Goal: Find specific page/section: Find specific page/section

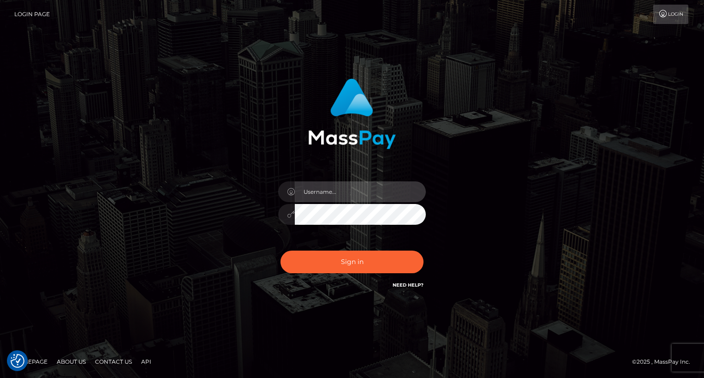
click at [334, 193] on input "text" at bounding box center [360, 191] width 131 height 21
type input "oli.fanvue"
click at [347, 192] on input "text" at bounding box center [360, 191] width 131 height 21
type input "oli.fanvue"
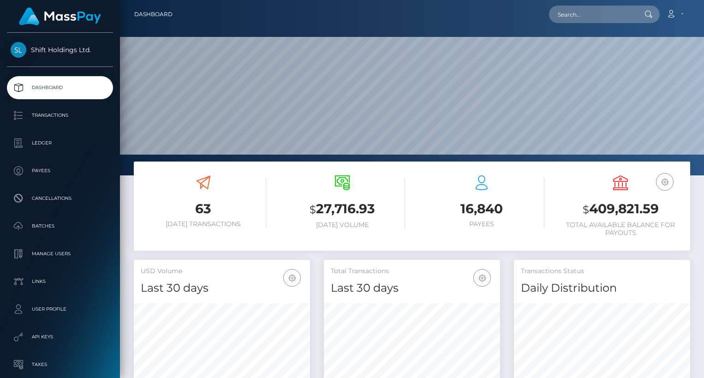
scroll to position [163, 176]
click at [606, 15] on input "text" at bounding box center [592, 15] width 87 height 18
paste input "aidigitalmarketing90@gmail.com"
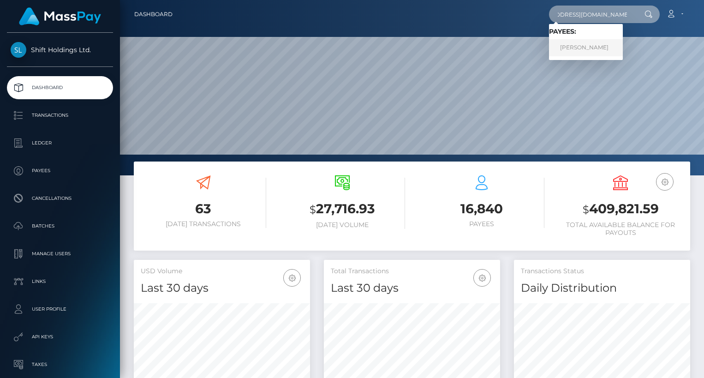
type input "aidigitalmarketing90@gmail.com"
click at [599, 42] on link "RAJEEVI VAITLA" at bounding box center [586, 47] width 74 height 17
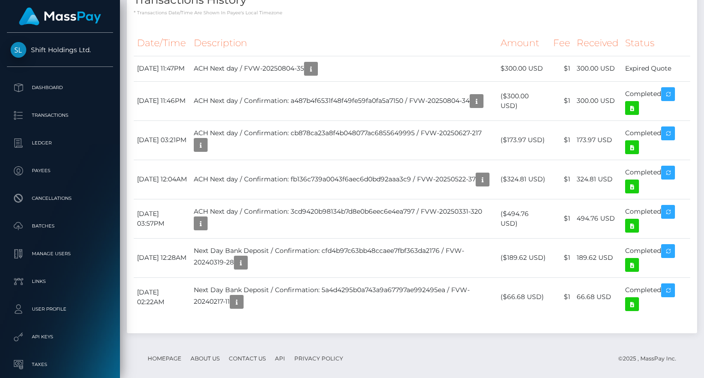
scroll to position [458, 0]
